Goal: Transaction & Acquisition: Purchase product/service

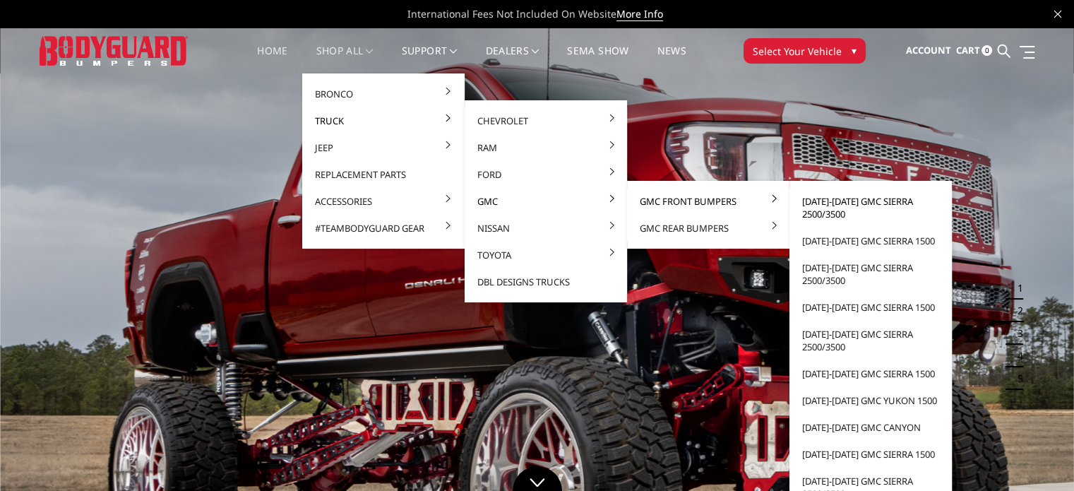
click at [832, 205] on link "[DATE]-[DATE] GMC Sierra 2500/3500" at bounding box center [870, 208] width 151 height 40
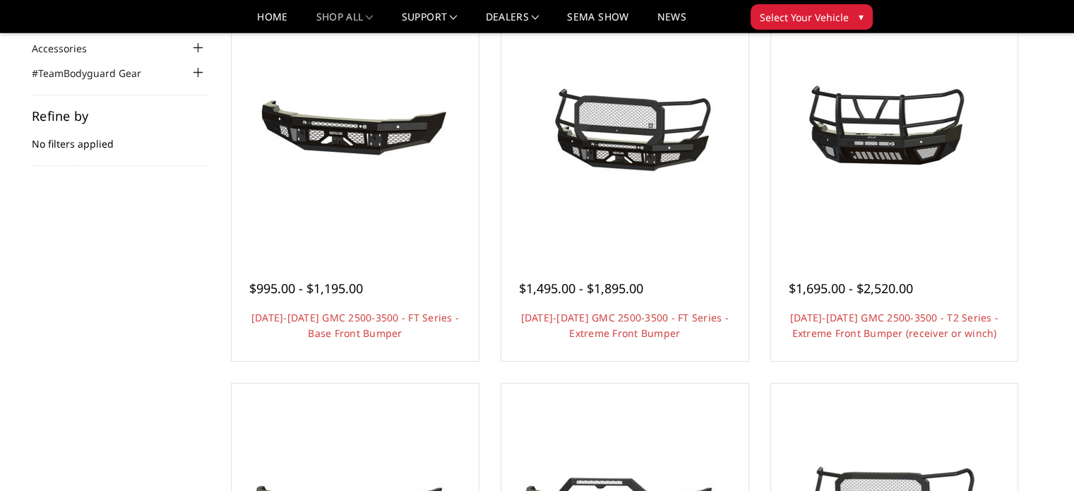
scroll to position [212, 0]
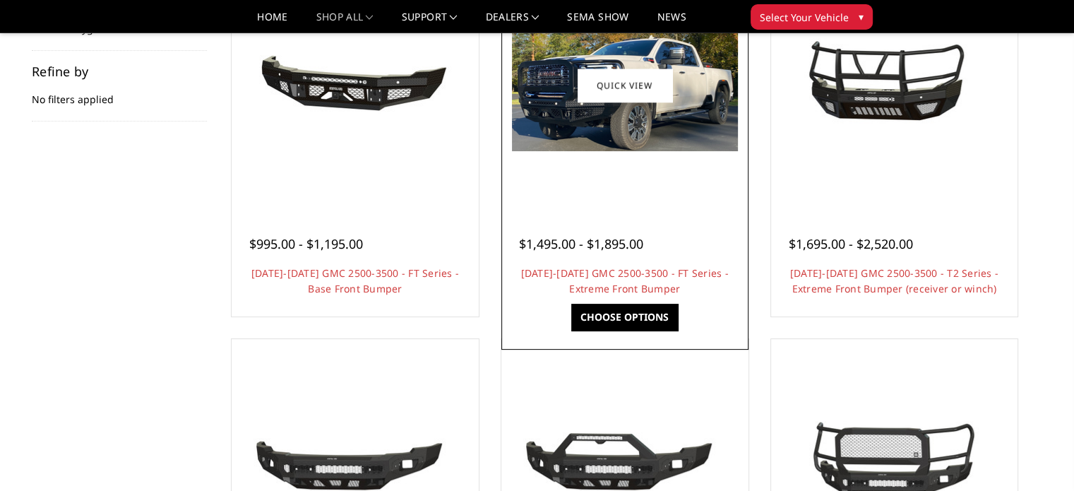
click at [634, 122] on img at bounding box center [625, 85] width 226 height 131
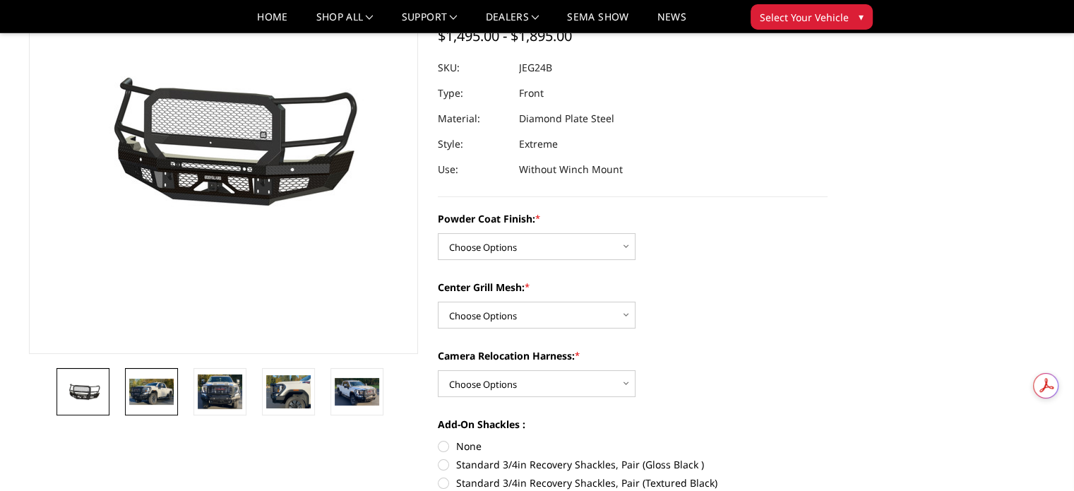
click at [141, 392] on img at bounding box center [151, 392] width 44 height 26
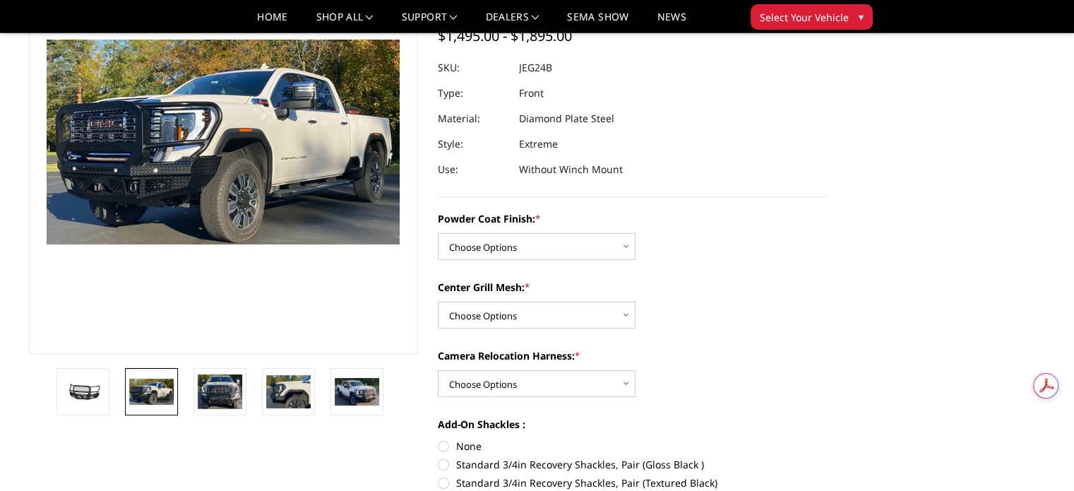
scroll to position [121, 0]
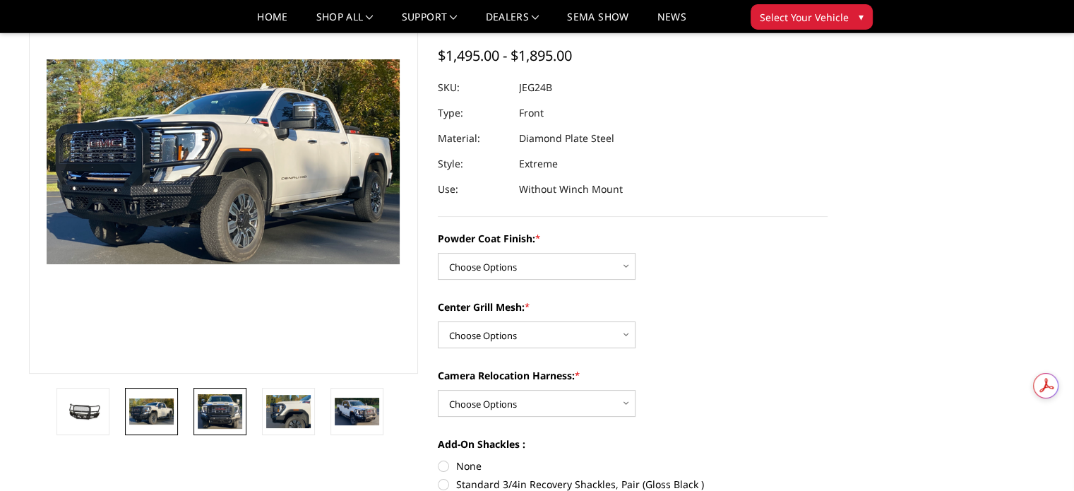
click at [215, 412] on img at bounding box center [220, 411] width 44 height 35
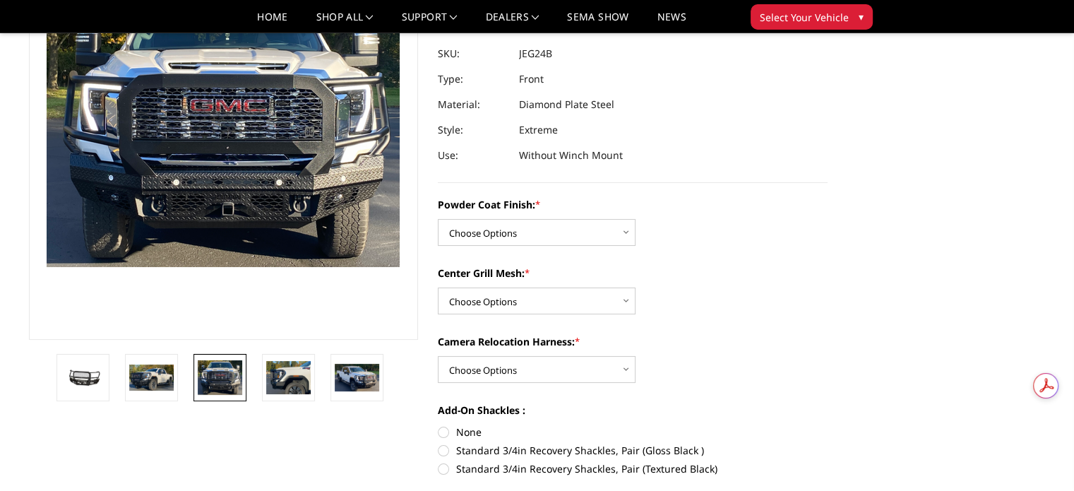
scroll to position [85, 0]
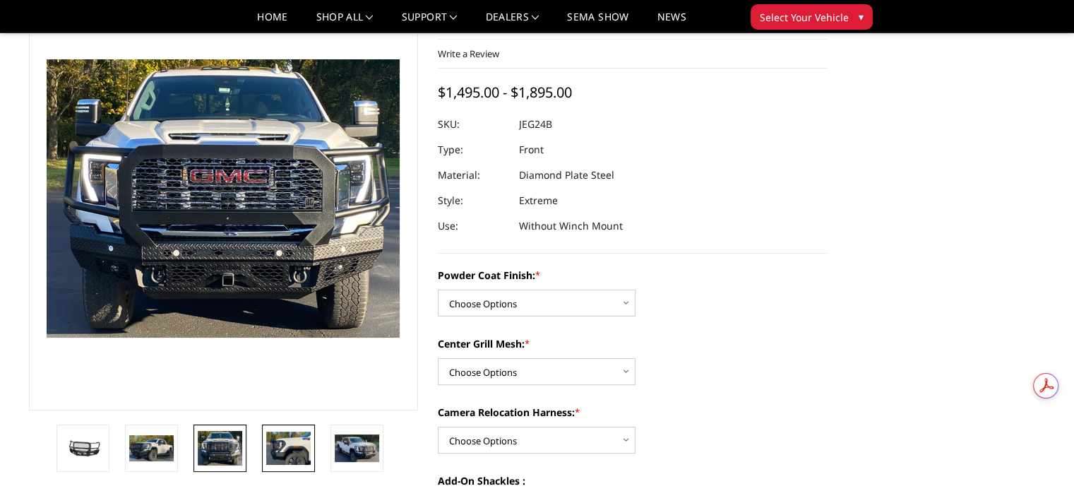
click at [274, 447] on img at bounding box center [288, 448] width 44 height 32
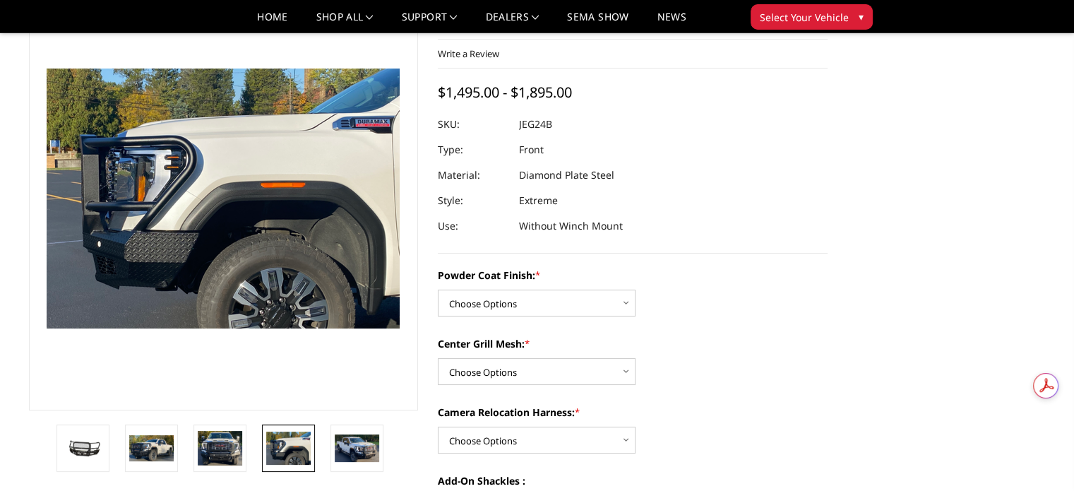
scroll to position [93, 0]
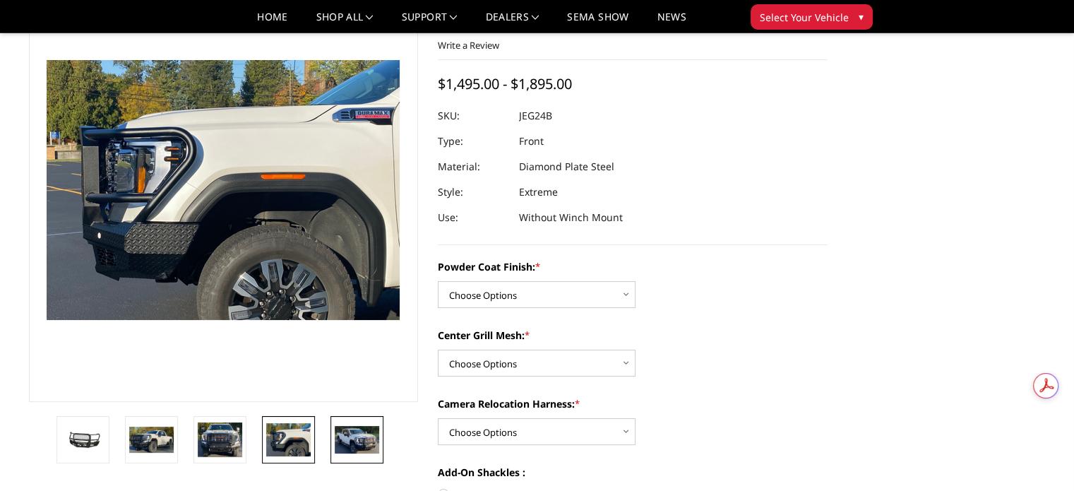
click at [366, 438] on img at bounding box center [357, 439] width 44 height 27
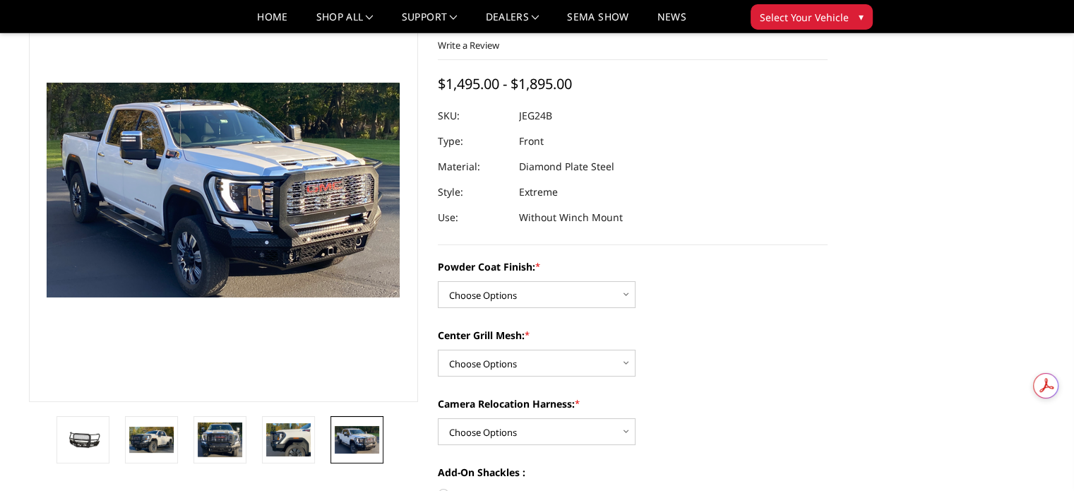
scroll to position [116, 0]
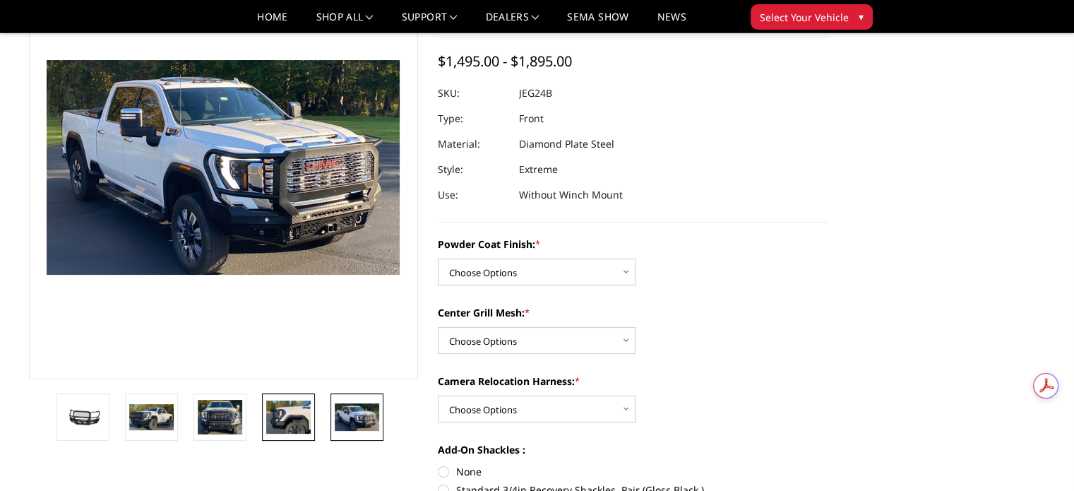
click at [293, 420] on img at bounding box center [288, 416] width 44 height 32
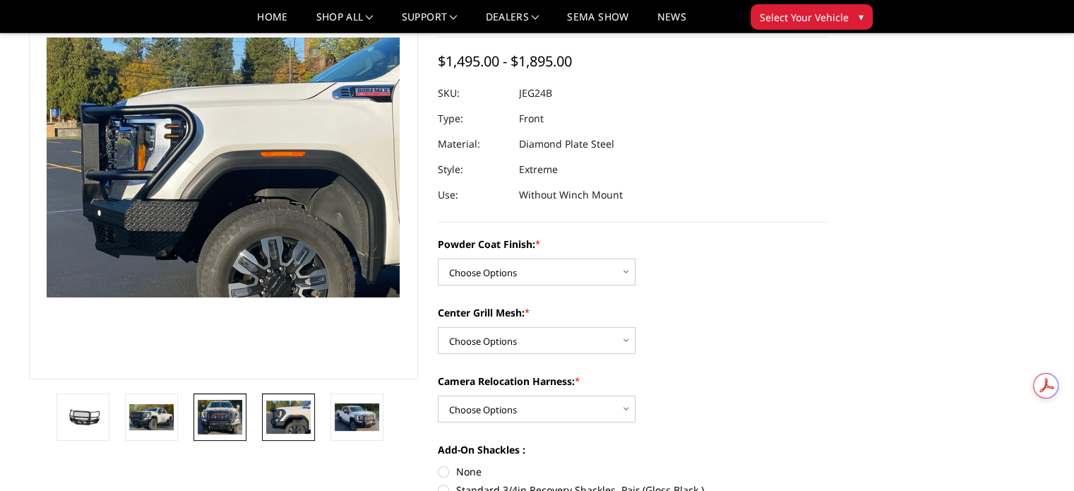
click at [206, 417] on img at bounding box center [220, 417] width 44 height 35
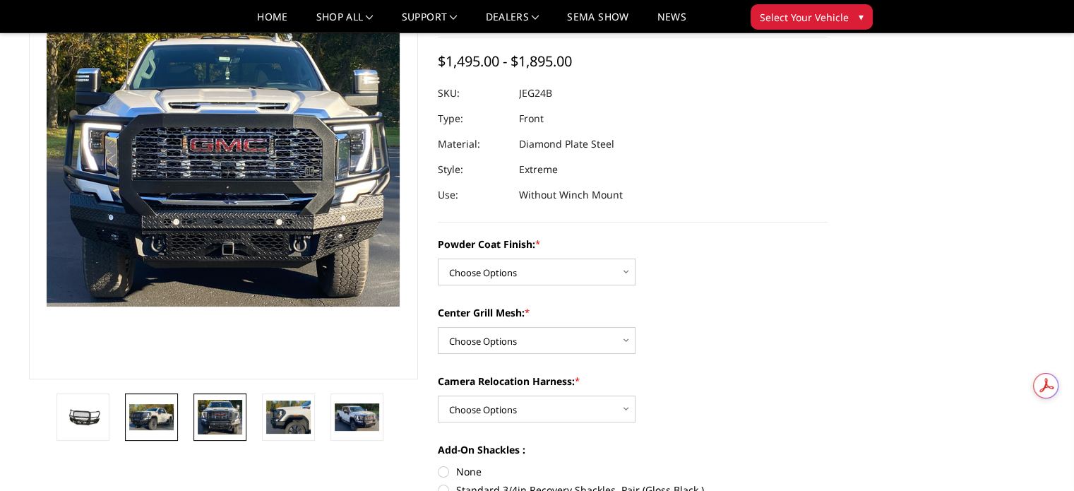
click at [150, 412] on img at bounding box center [151, 417] width 44 height 26
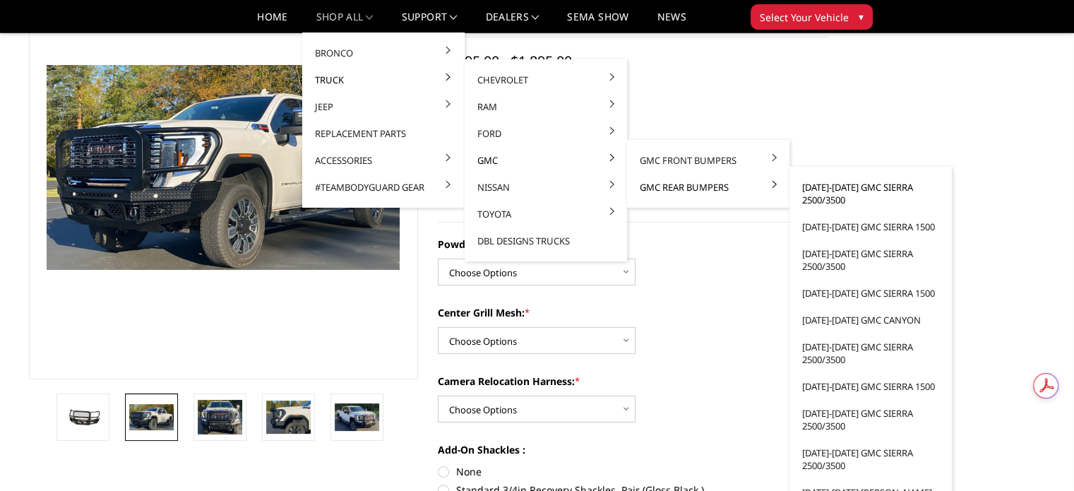
click at [832, 189] on link "[DATE]-[DATE] GMC Sierra 2500/3500" at bounding box center [870, 194] width 151 height 40
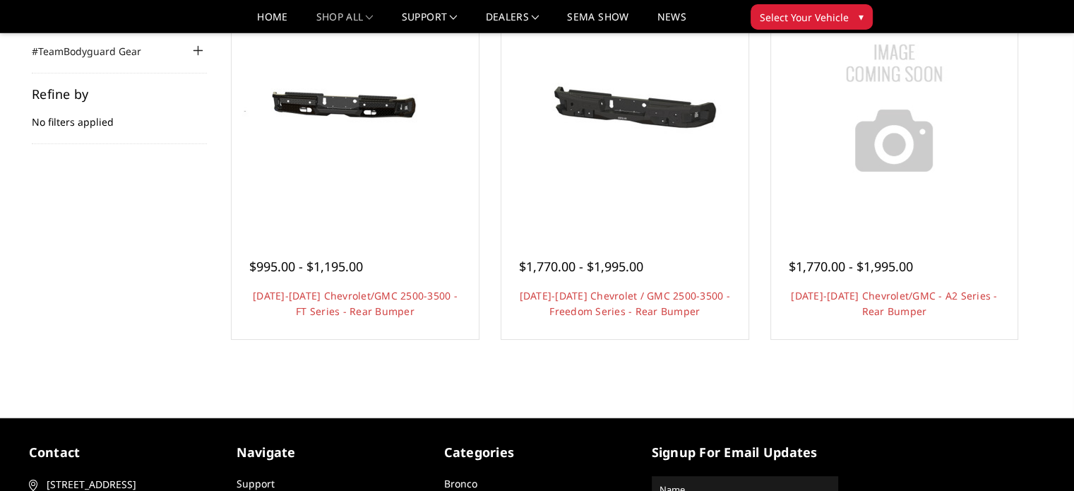
scroll to position [212, 0]
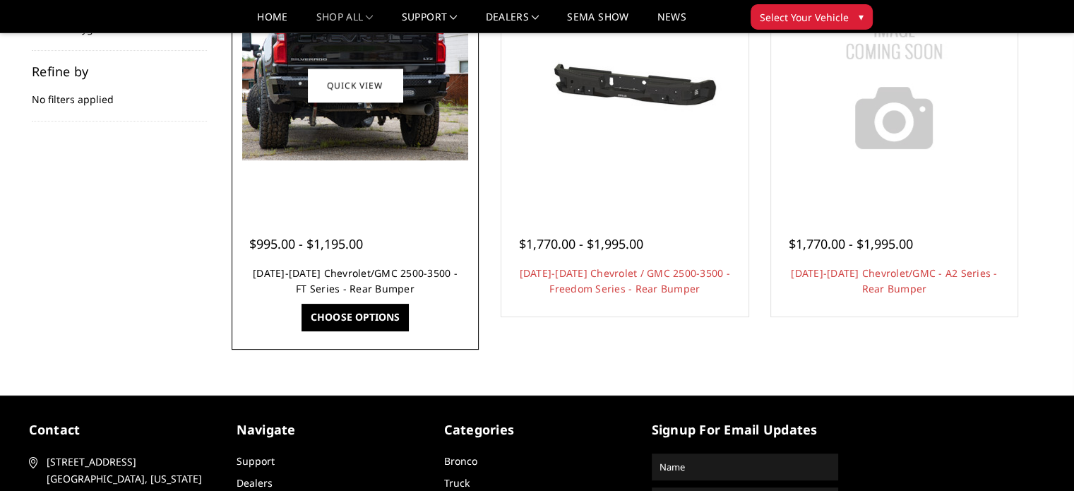
click at [328, 276] on link "[DATE]-[DATE] Chevrolet/GMC 2500-3500 - FT Series - Rear Bumper" at bounding box center [355, 280] width 205 height 29
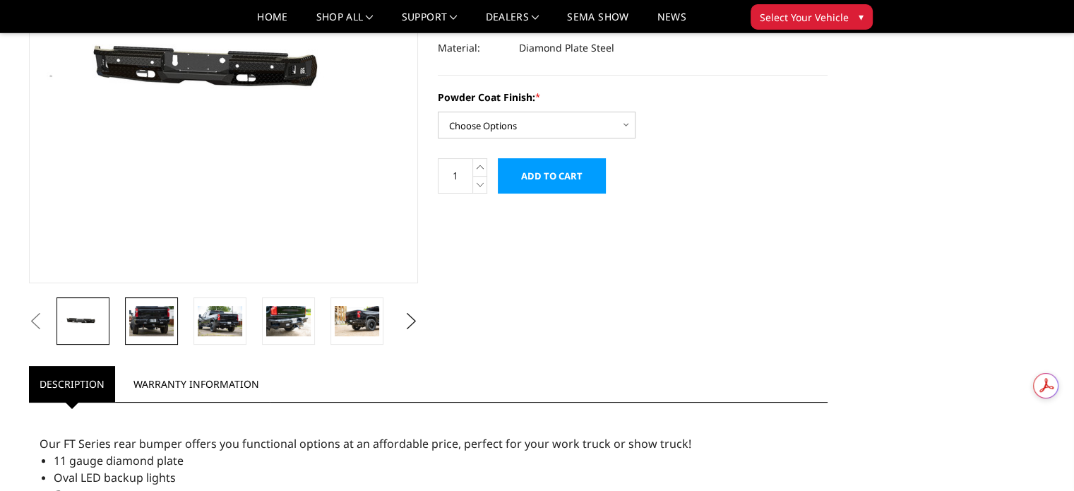
click at [162, 312] on img at bounding box center [151, 321] width 44 height 30
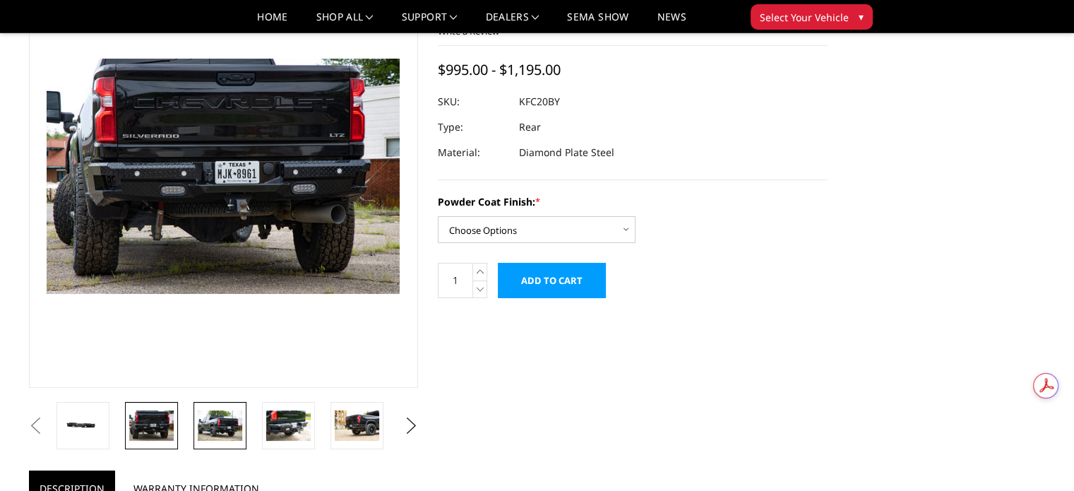
click at [222, 432] on img at bounding box center [220, 425] width 44 height 30
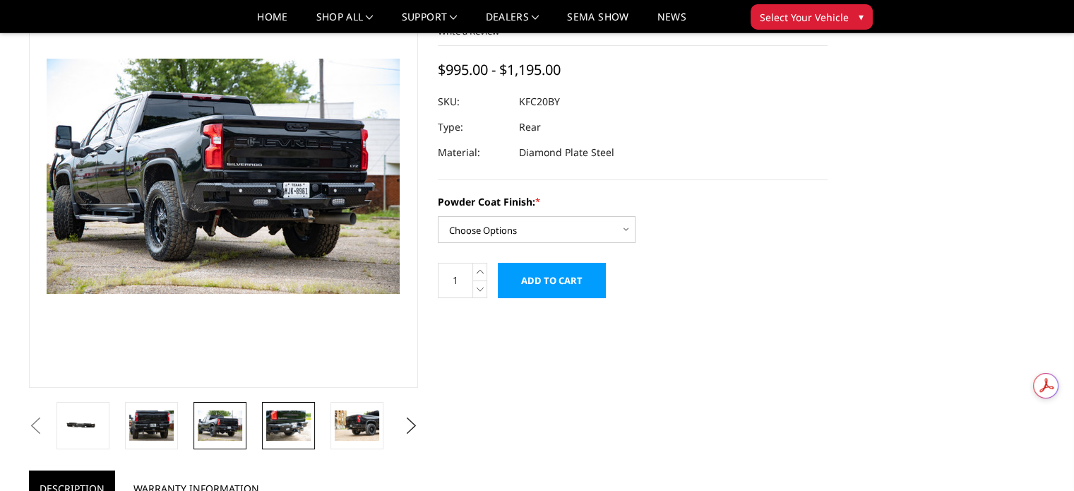
click at [297, 432] on img at bounding box center [288, 425] width 44 height 30
